Goal: Book appointment/travel/reservation

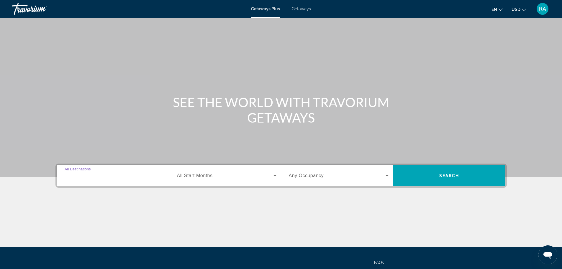
click at [103, 177] on input "Destination All Destinations" at bounding box center [115, 175] width 100 height 7
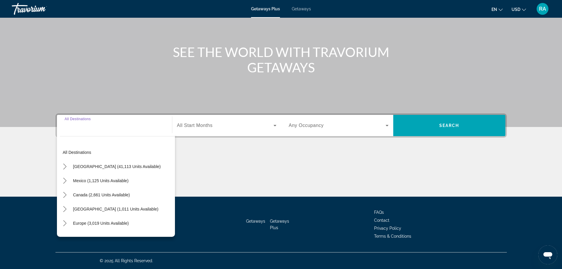
click at [111, 124] on input "Destination All Destinations" at bounding box center [115, 125] width 100 height 7
click at [111, 125] on input "Destination All Destinations" at bounding box center [115, 125] width 100 height 7
click at [114, 166] on span "[GEOGRAPHIC_DATA] (41,113 units available)" at bounding box center [117, 166] width 88 height 5
type input "**********"
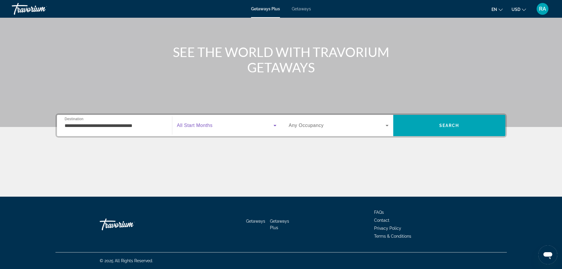
click at [263, 125] on span "Search widget" at bounding box center [225, 125] width 96 height 7
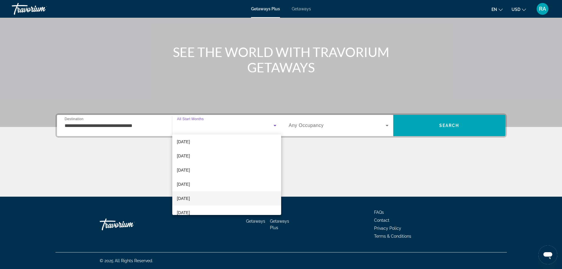
scroll to position [29, 0]
click at [218, 185] on mat-option "[DATE]" at bounding box center [226, 184] width 109 height 14
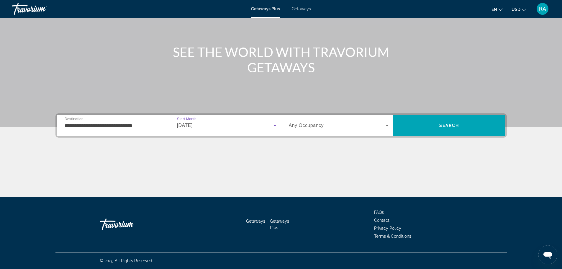
click at [330, 126] on span "Search widget" at bounding box center [337, 125] width 97 height 7
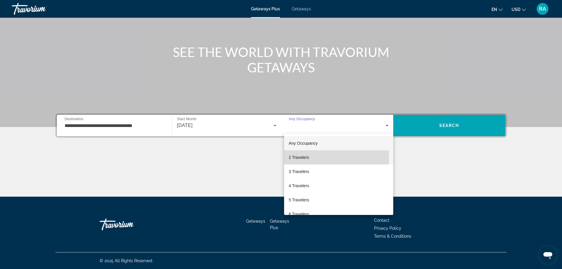
click at [319, 157] on mat-option "2 Travelers" at bounding box center [338, 157] width 109 height 14
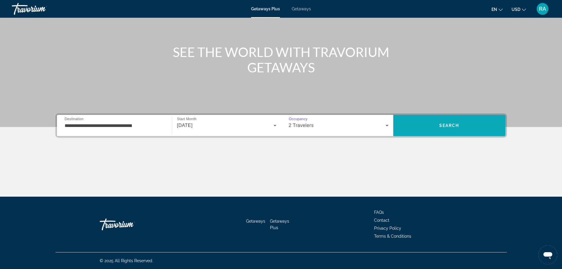
click at [445, 125] on span "Search" at bounding box center [449, 125] width 20 height 5
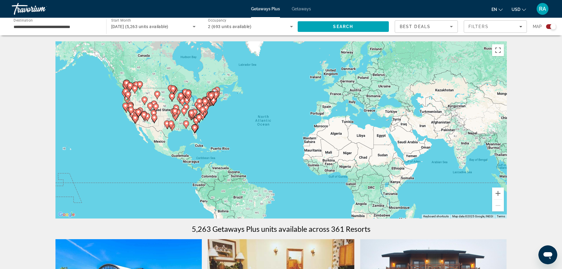
click at [40, 24] on input "**********" at bounding box center [56, 26] width 85 height 7
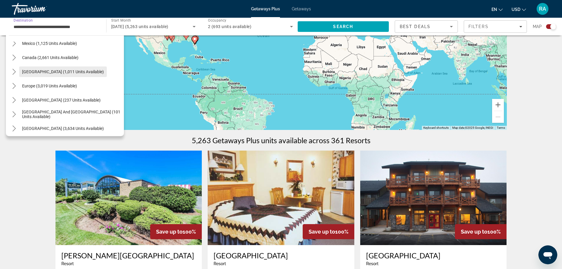
scroll to position [545, 0]
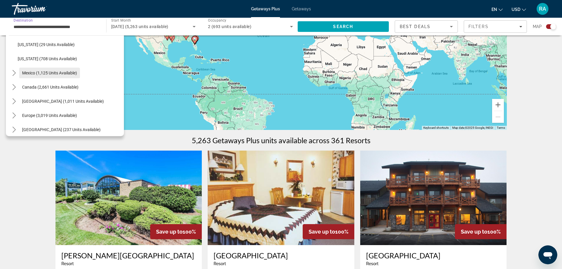
click at [52, 73] on span "Mexico (1,125 units available)" at bounding box center [49, 72] width 55 height 5
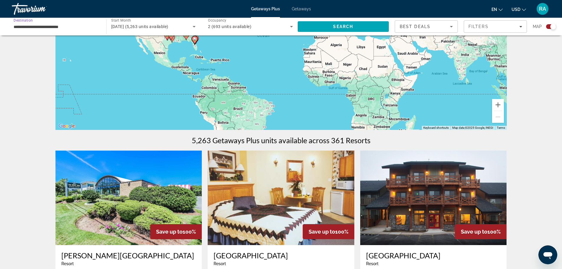
click at [193, 26] on icon "Search widget" at bounding box center [194, 26] width 3 height 1
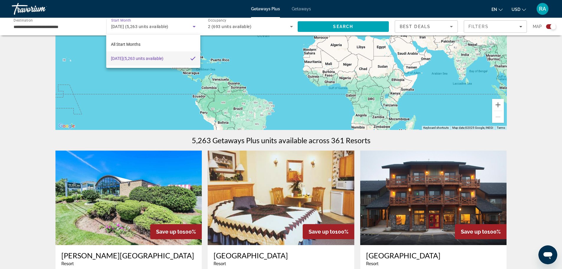
click at [59, 23] on div at bounding box center [281, 134] width 562 height 269
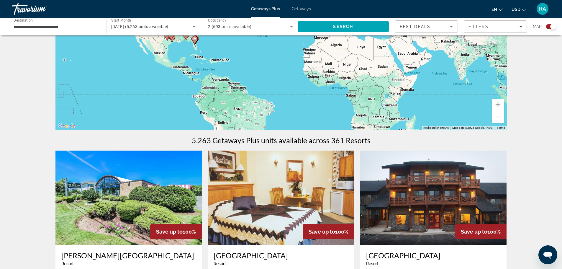
click at [344, 25] on span "Search" at bounding box center [343, 26] width 20 height 5
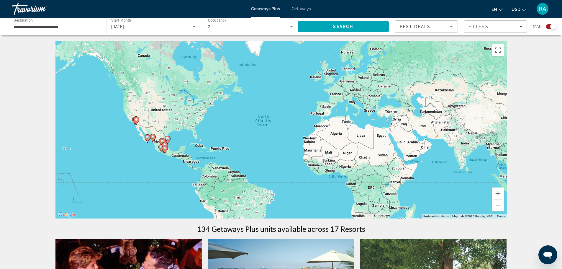
click at [84, 29] on input "**********" at bounding box center [56, 26] width 85 height 7
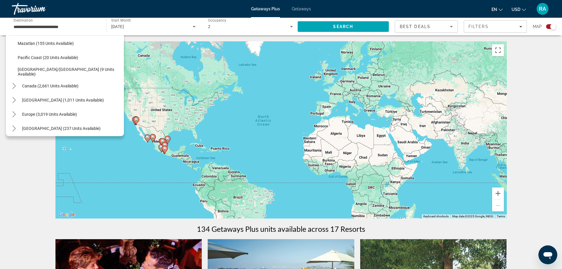
scroll to position [134, 0]
click at [80, 75] on span "[GEOGRAPHIC_DATA]/[GEOGRAPHIC_DATA] (9 units available)" at bounding box center [69, 72] width 103 height 9
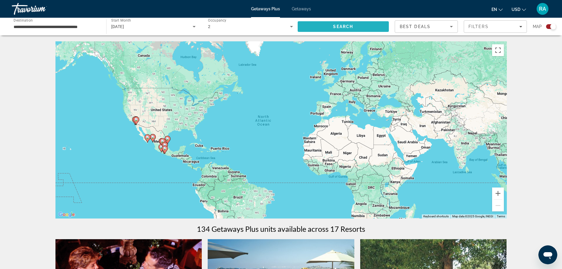
click at [338, 29] on span "Search" at bounding box center [342, 26] width 91 height 14
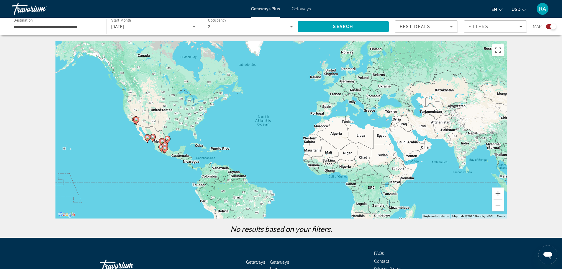
click at [189, 30] on div "[DATE]" at bounding box center [152, 26] width 82 height 7
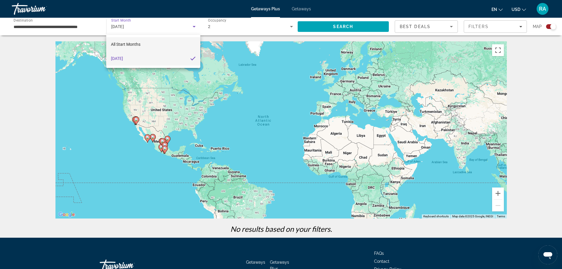
click at [144, 44] on mat-option "All Start Months" at bounding box center [153, 44] width 94 height 14
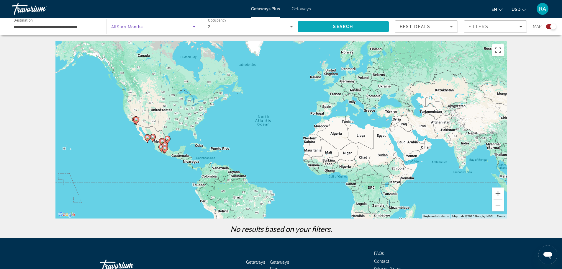
click at [332, 29] on span "Search" at bounding box center [342, 26] width 91 height 14
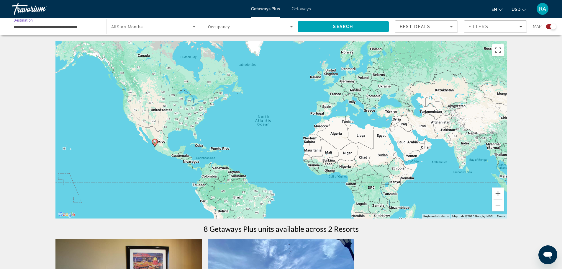
click at [73, 29] on input "**********" at bounding box center [56, 26] width 85 height 7
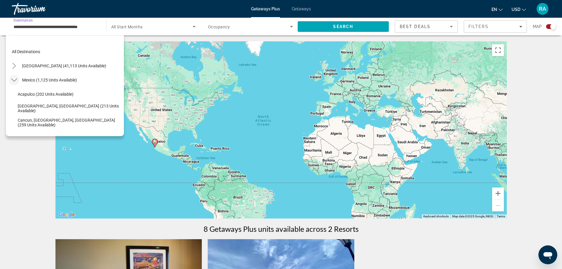
click at [14, 80] on icon "Toggle Mexico (1,125 units available) submenu" at bounding box center [14, 80] width 6 height 6
click at [15, 64] on icon "Toggle United States (41,113 units available) submenu" at bounding box center [14, 66] width 6 height 6
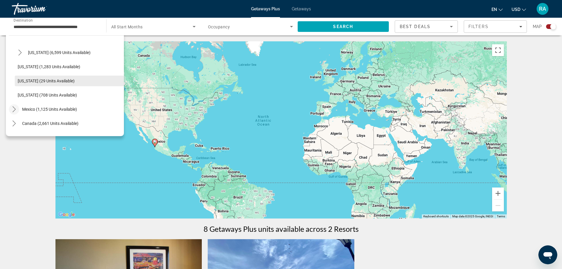
scroll to position [548, 0]
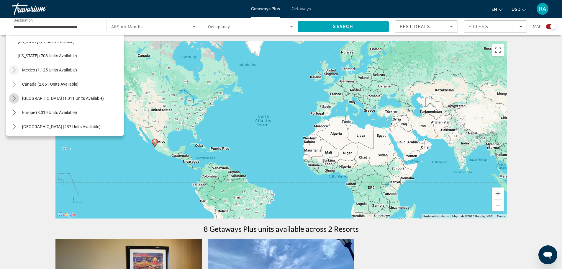
click at [12, 100] on icon "Toggle Caribbean & Atlantic Islands (1,011 units available) submenu" at bounding box center [14, 98] width 6 height 6
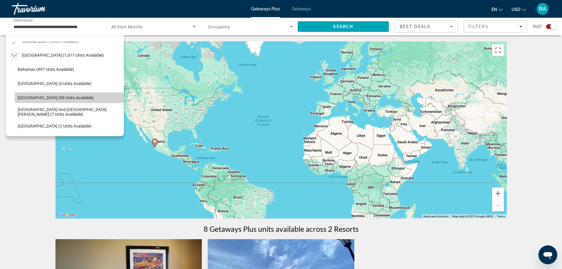
click at [74, 96] on span "[GEOGRAPHIC_DATA] (99 units available)" at bounding box center [56, 97] width 76 height 5
type input "**********"
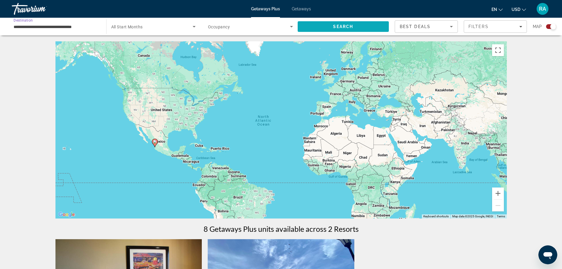
click at [342, 20] on span "Search" at bounding box center [342, 26] width 91 height 14
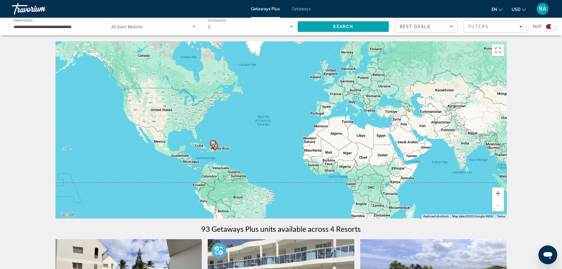
click at [72, 25] on input "**********" at bounding box center [56, 26] width 85 height 7
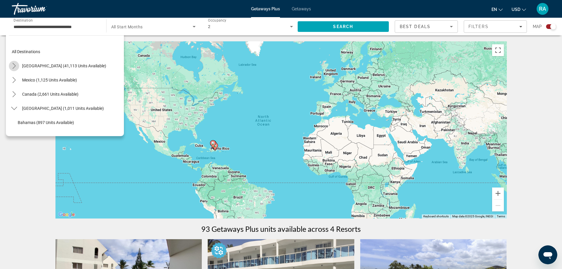
click at [12, 68] on icon "Toggle United States (41,113 units available) submenu" at bounding box center [14, 66] width 6 height 6
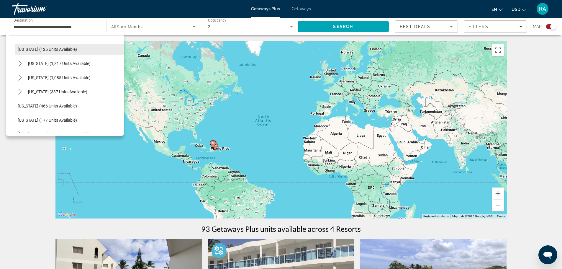
scroll to position [442, 0]
